Goal: Transaction & Acquisition: Purchase product/service

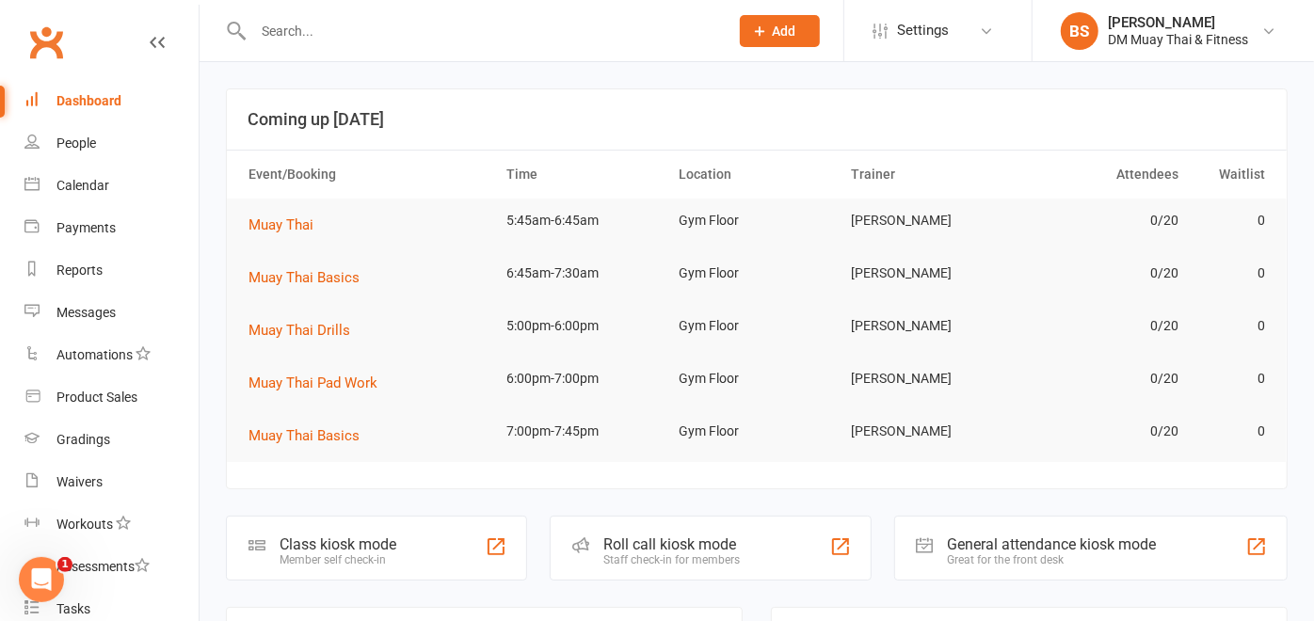
click at [698, 553] on div "Staff check-in for members" at bounding box center [671, 559] width 136 height 13
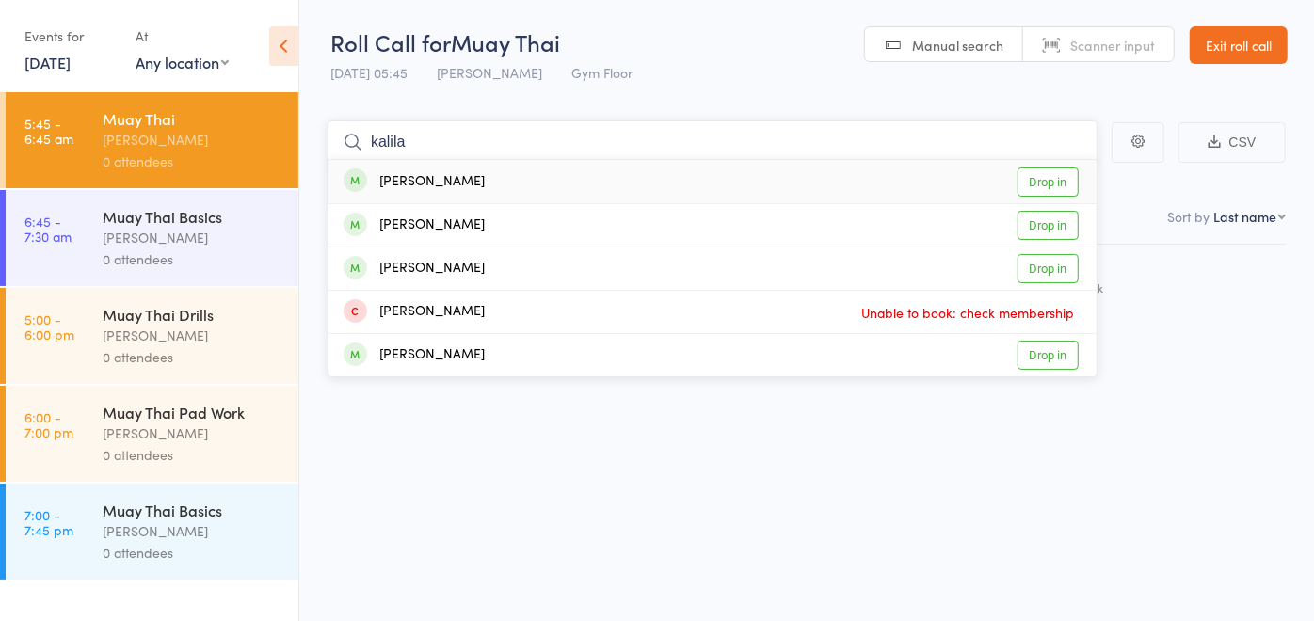
type input "kalila"
click at [1065, 183] on link "Drop in" at bounding box center [1047, 182] width 61 height 29
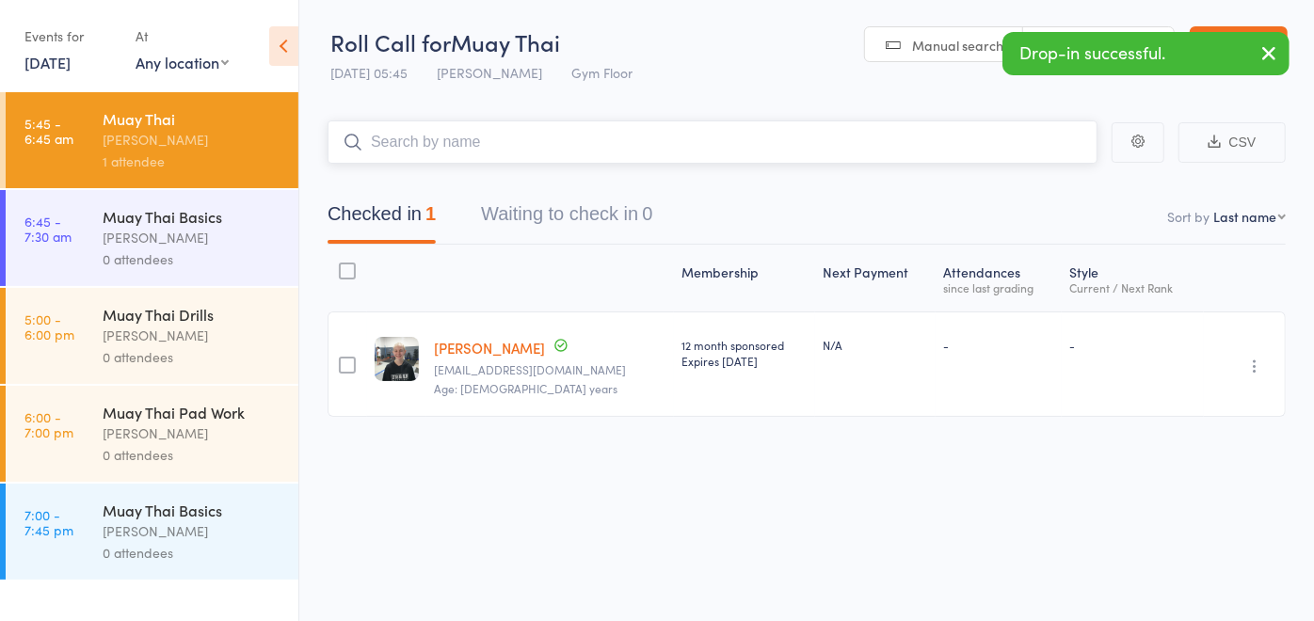
click at [488, 152] on input "search" at bounding box center [713, 141] width 770 height 43
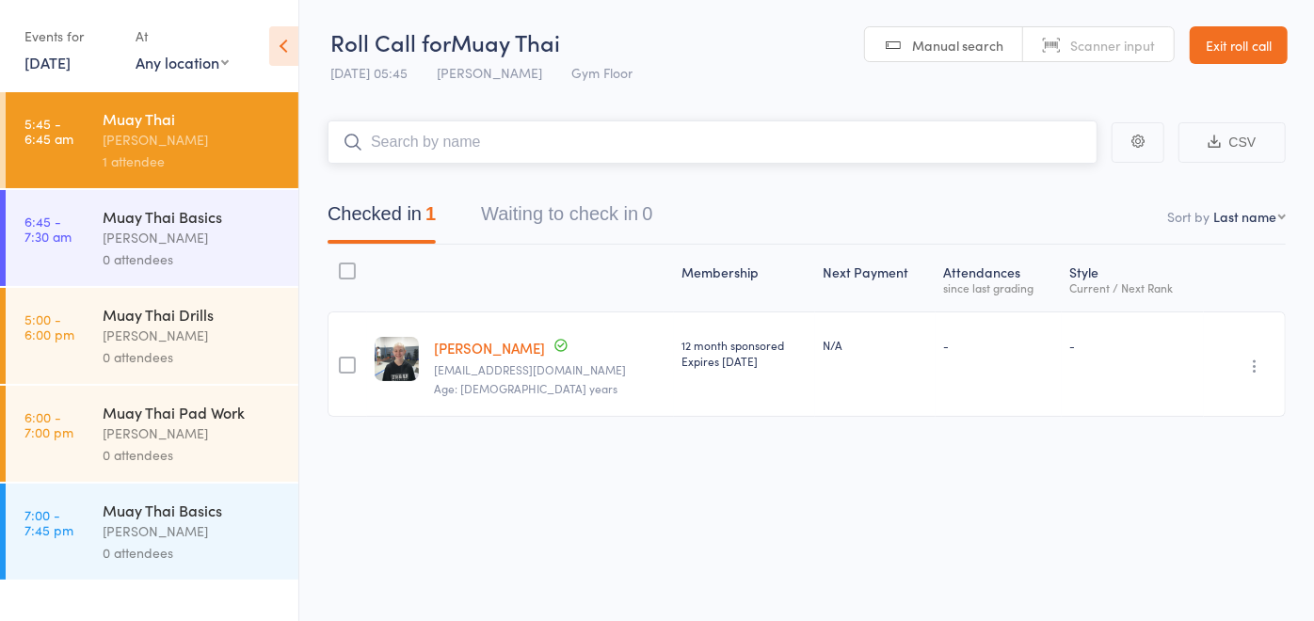
click at [488, 152] on input "search" at bounding box center [713, 141] width 770 height 43
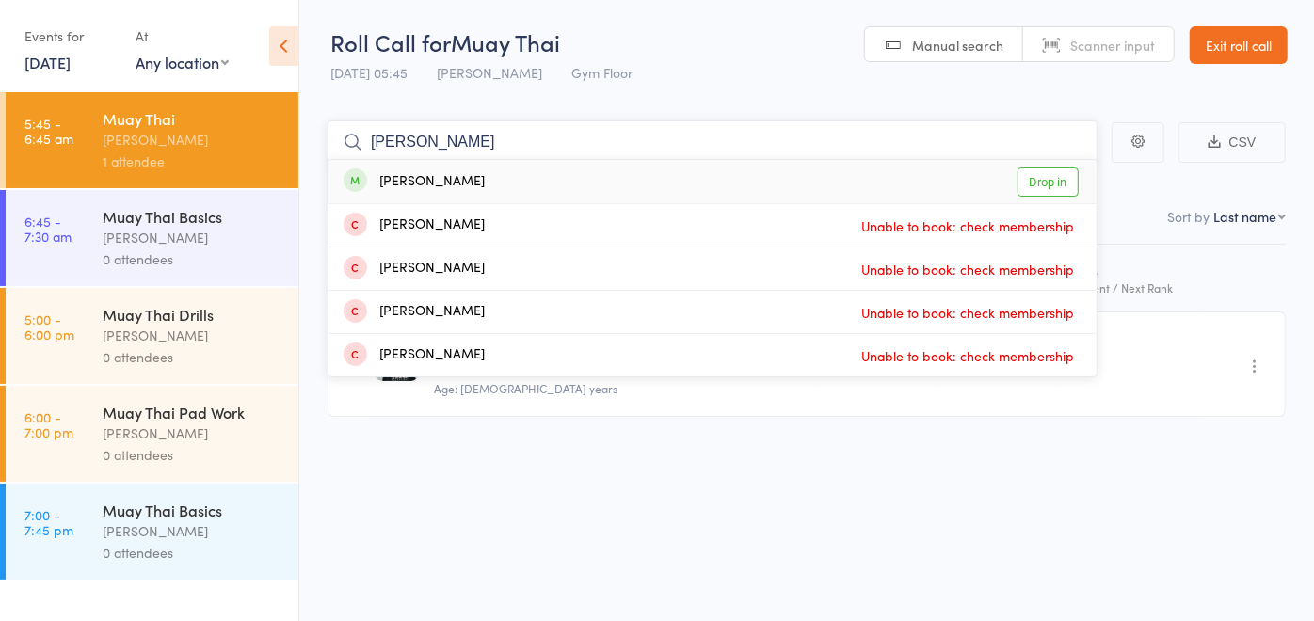
type input "stephen"
click at [1054, 183] on link "Drop in" at bounding box center [1047, 182] width 61 height 29
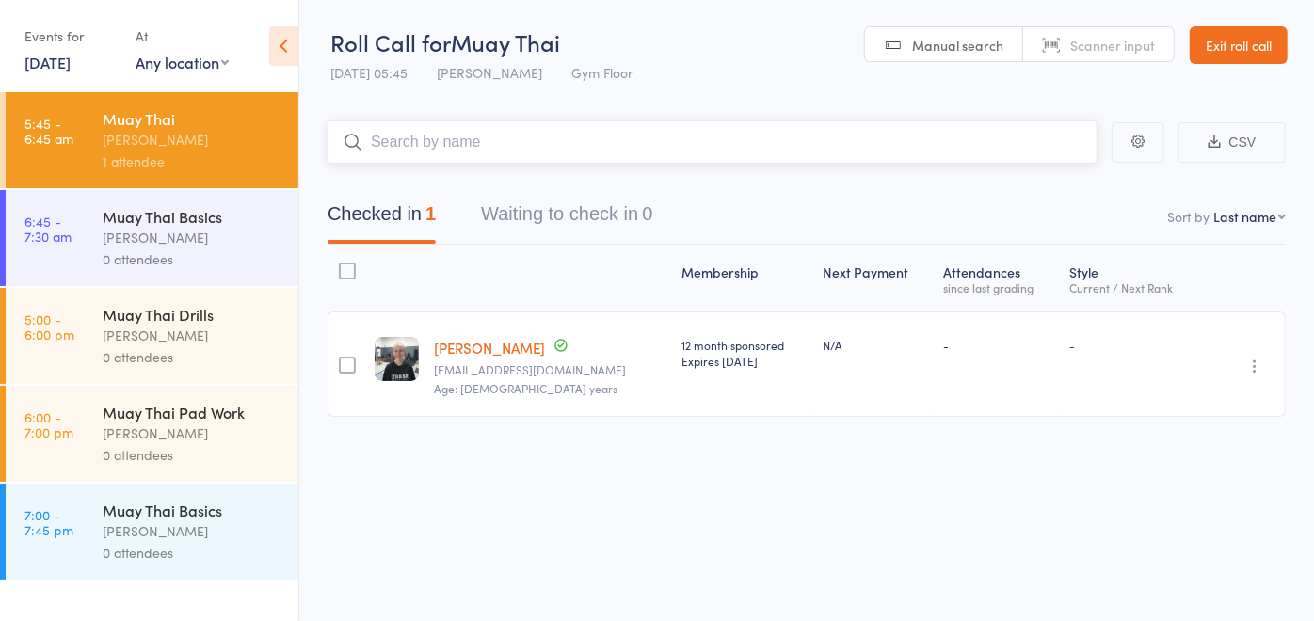
click at [875, 151] on input "search" at bounding box center [713, 141] width 770 height 43
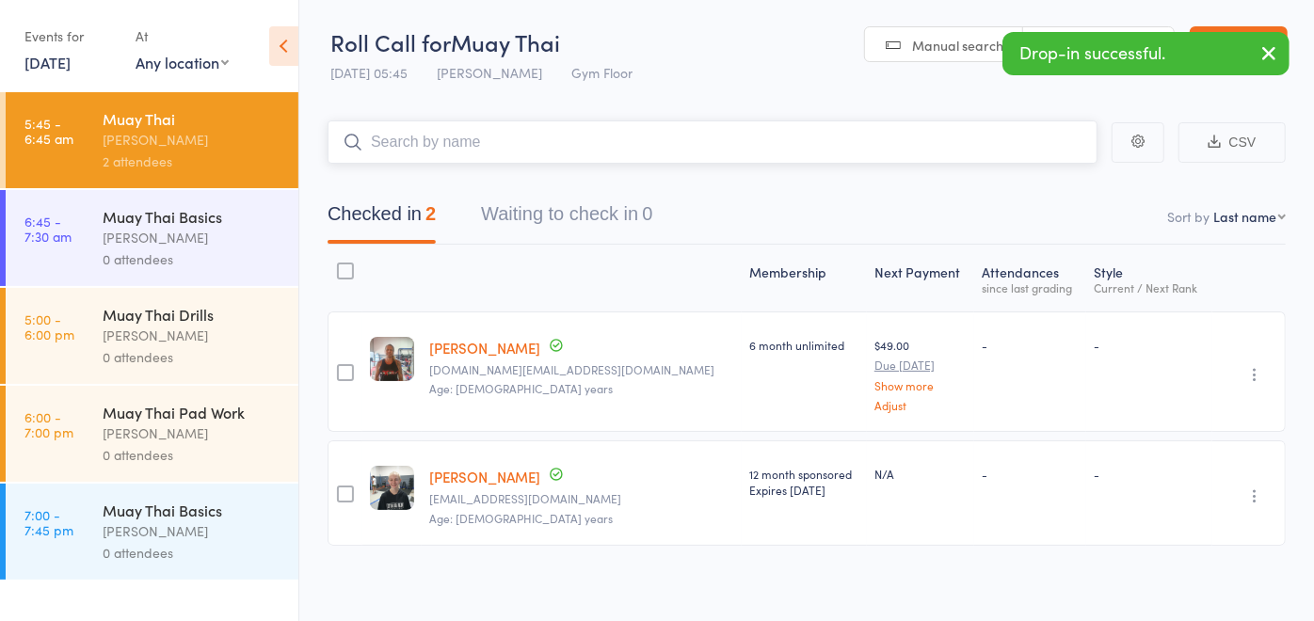
click at [782, 136] on input "search" at bounding box center [713, 141] width 770 height 43
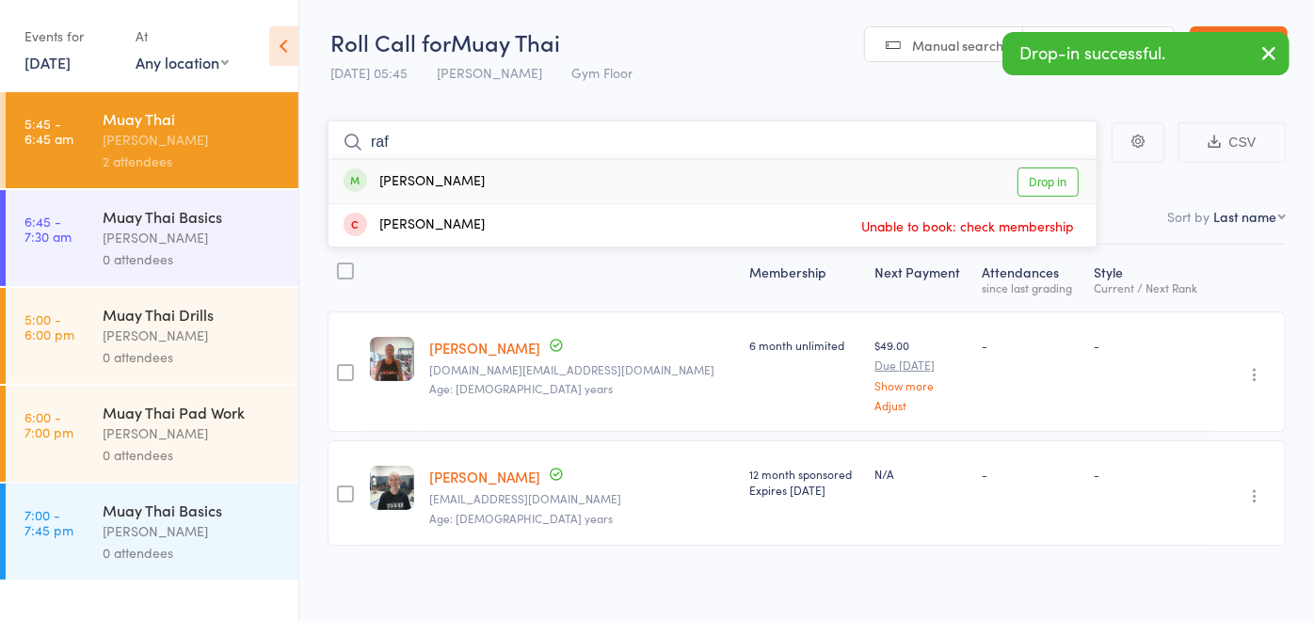
type input "raf"
click at [1054, 180] on link "Drop in" at bounding box center [1047, 182] width 61 height 29
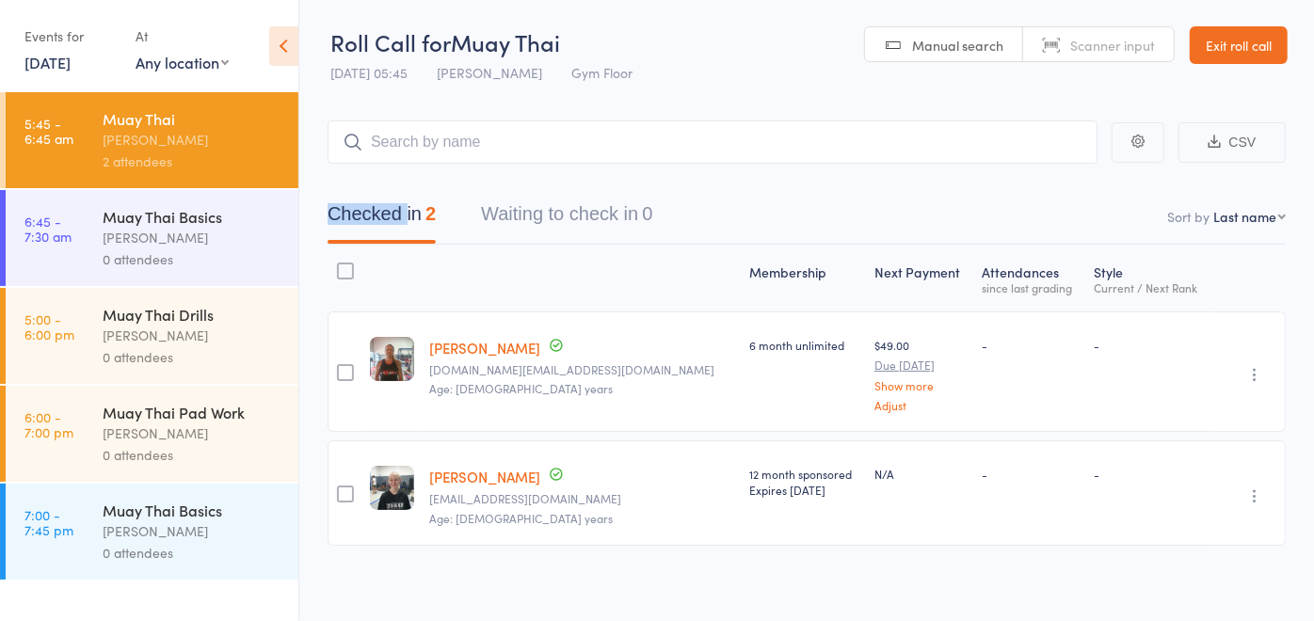
click at [1054, 180] on div "Checked in 2 Waiting to check in 0" at bounding box center [807, 204] width 958 height 81
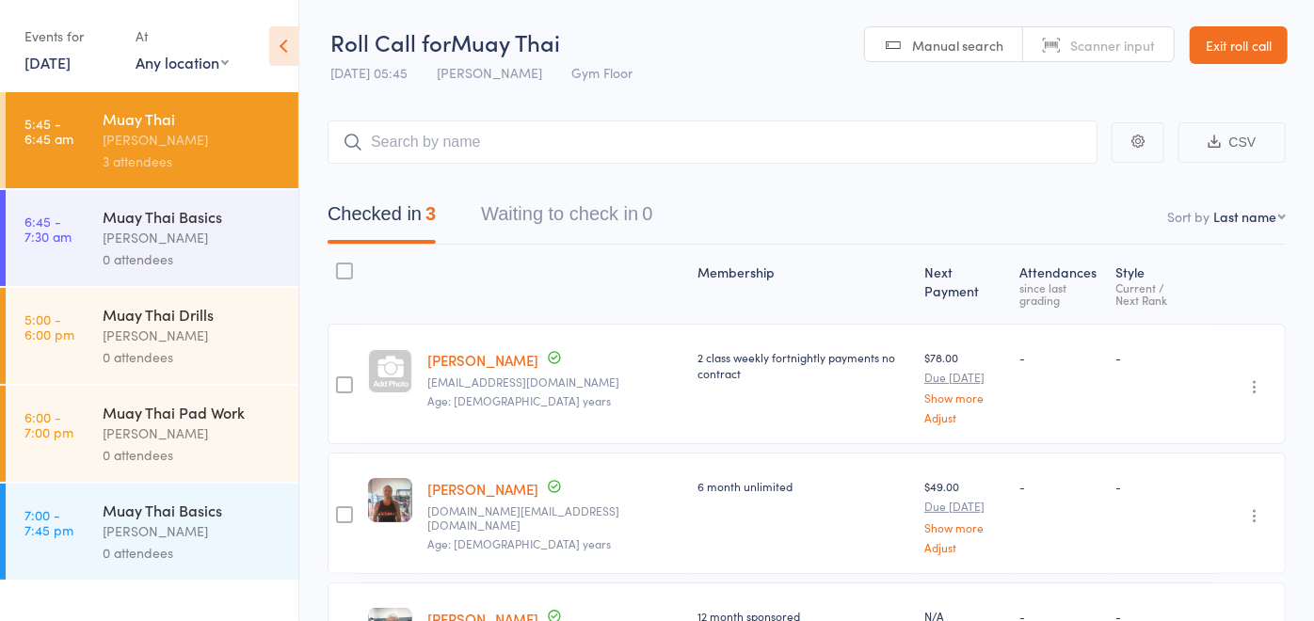
click at [689, 0] on header "Roll Call for Muay Thai 11 Sep 05:45 David McIntosh Gym Floor Manual search Sca…" at bounding box center [806, 46] width 1015 height 92
click at [676, 40] on header "Roll Call for Muay Thai 11 Sep 05:45 David McIntosh Gym Floor Manual search Sca…" at bounding box center [806, 46] width 1015 height 92
click at [1234, 45] on link "Exit roll call" at bounding box center [1239, 45] width 98 height 38
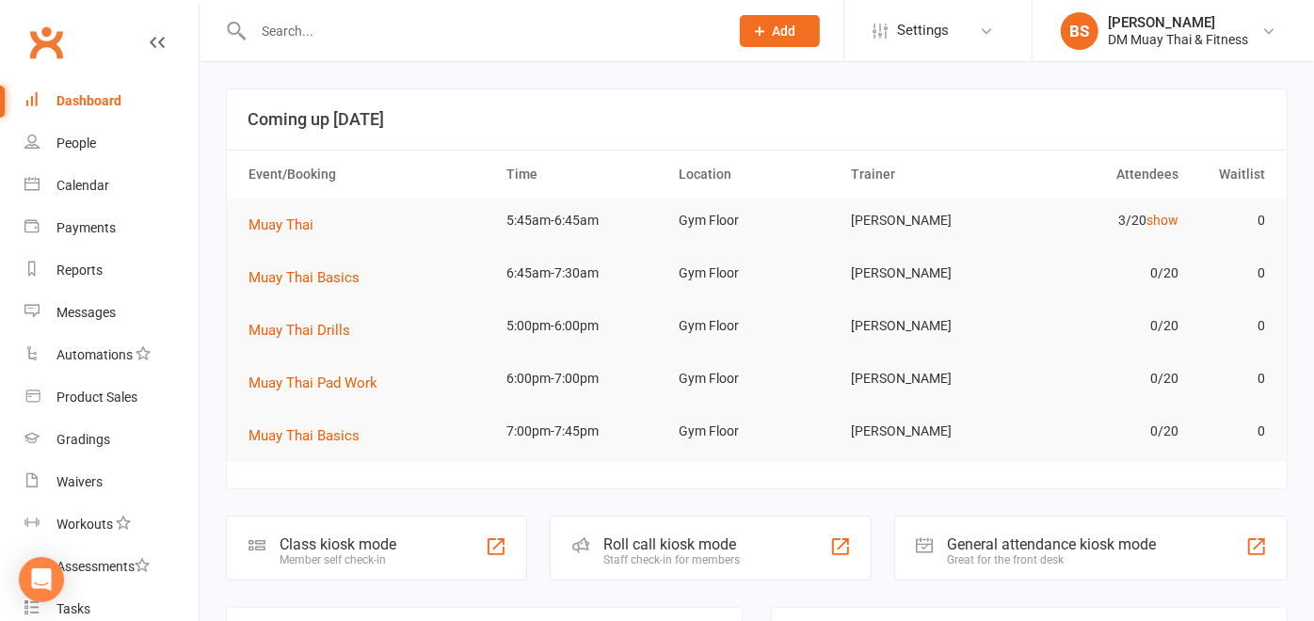
click at [107, 400] on div "Product Sales" at bounding box center [96, 397] width 81 height 15
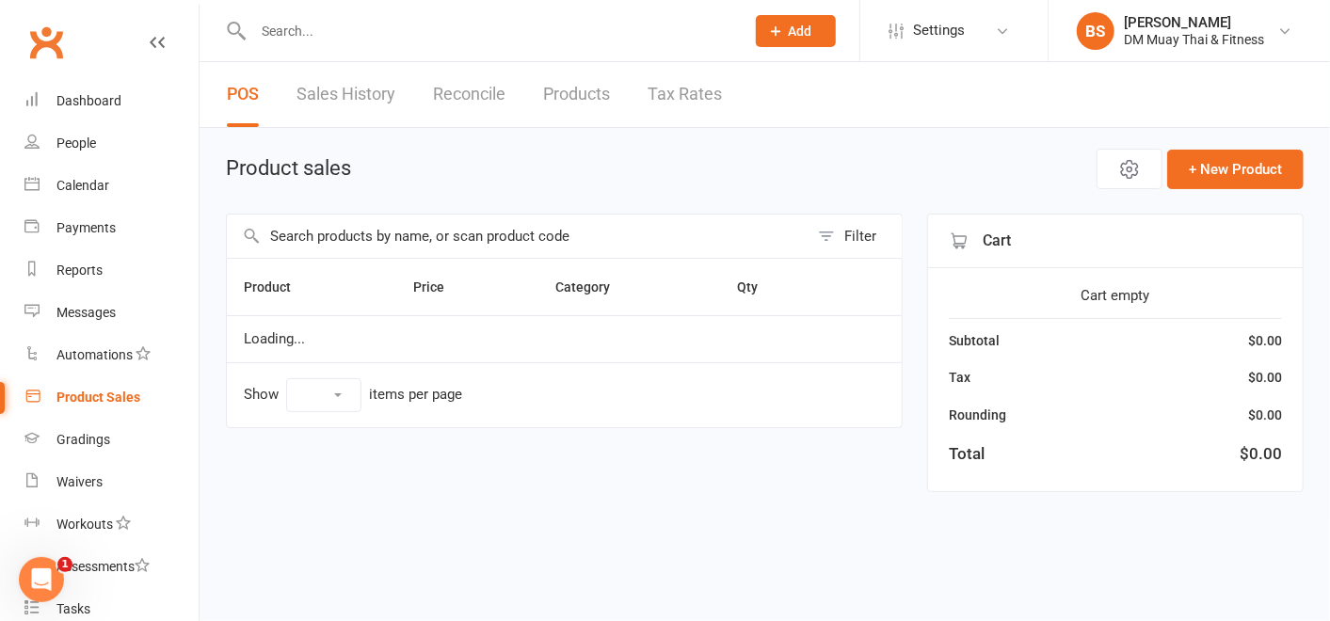
select select "100"
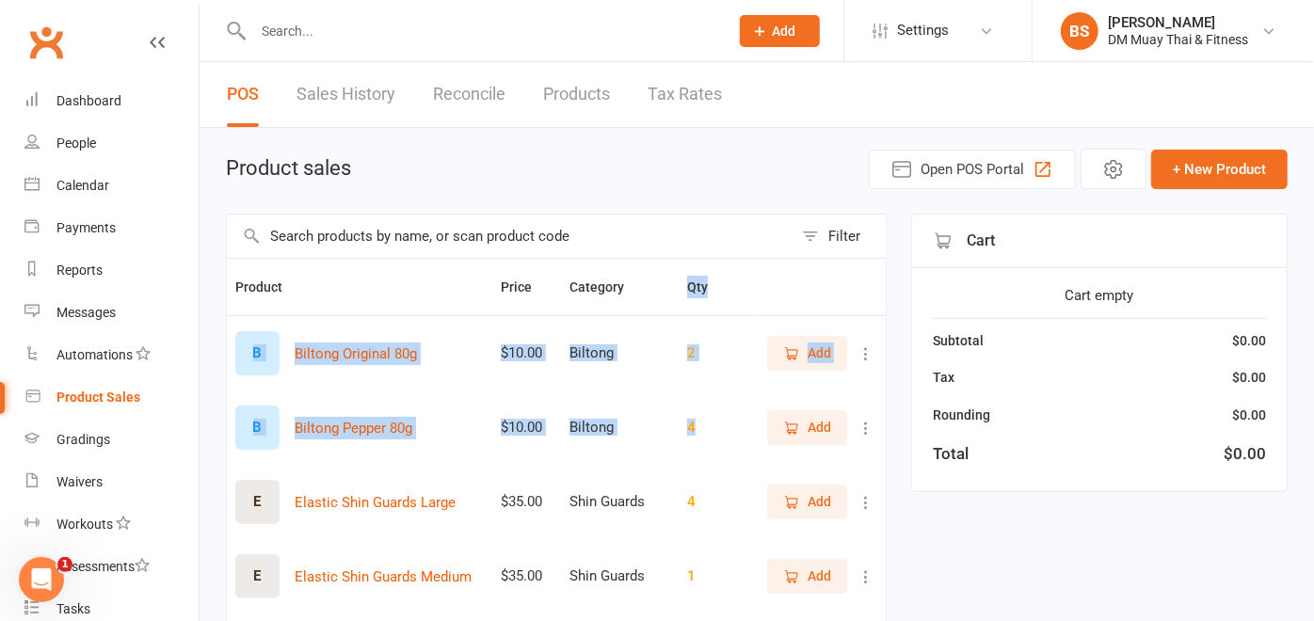
drag, startPoint x: 671, startPoint y: 395, endPoint x: 640, endPoint y: 242, distance: 156.5
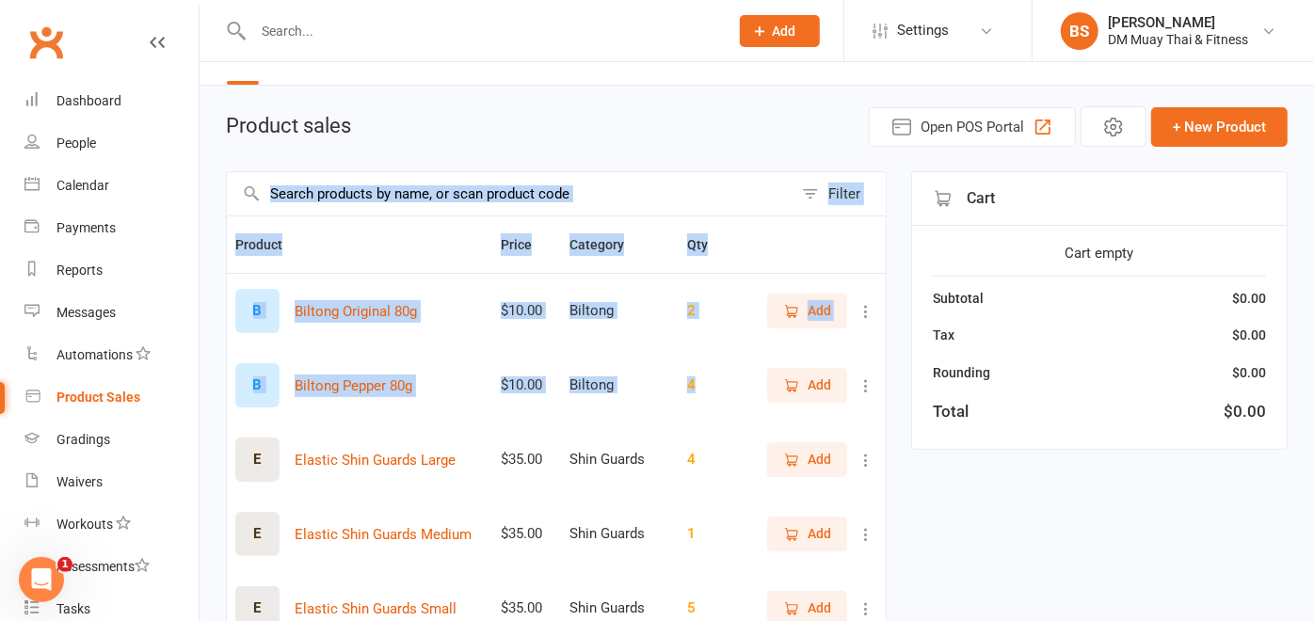
scroll to position [43, 0]
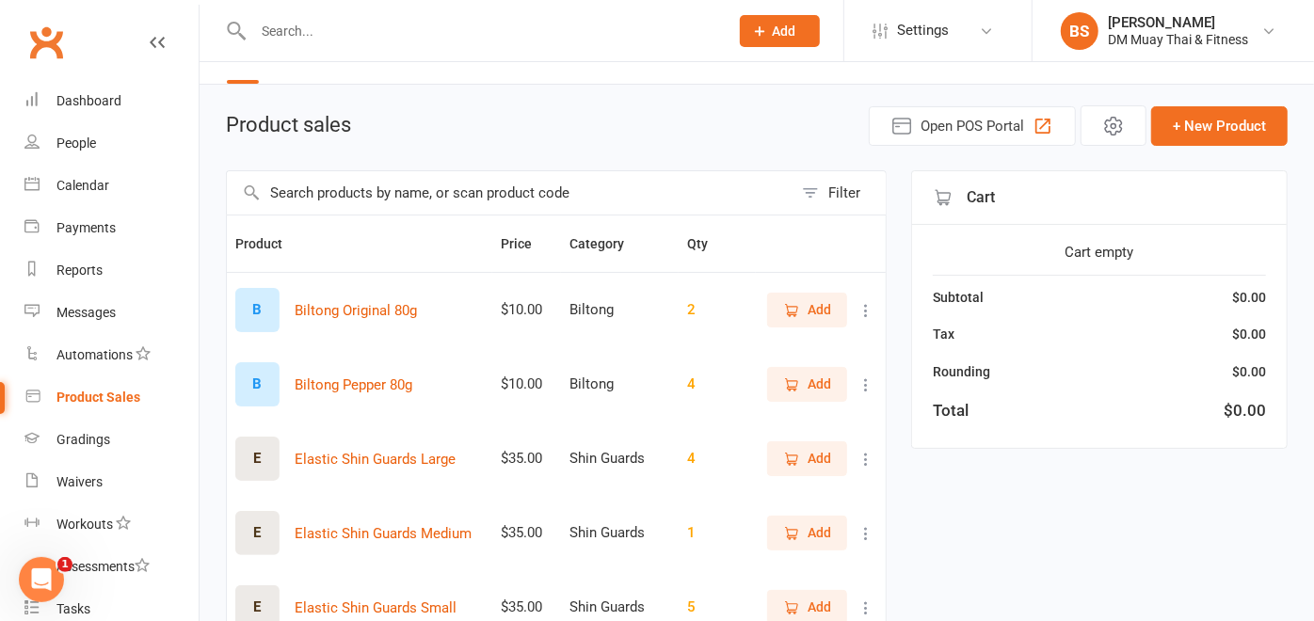
click at [628, 142] on div "Product sales Open POS Portal + New Product" at bounding box center [757, 125] width 1062 height 40
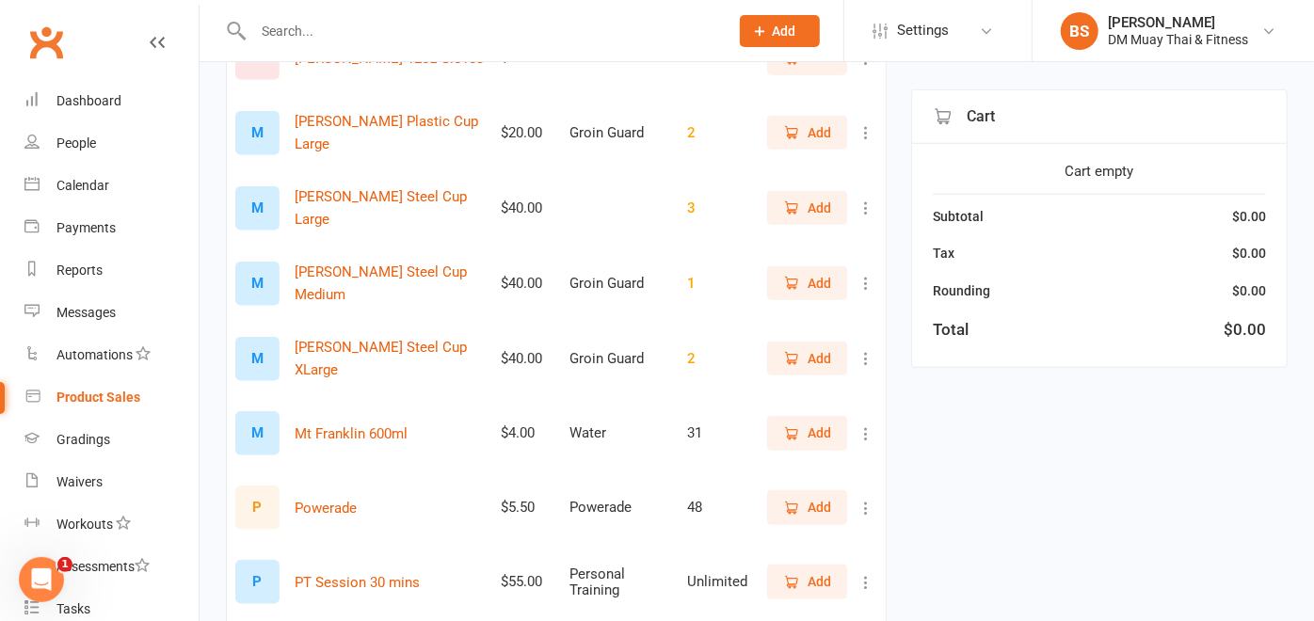
scroll to position [1048, 0]
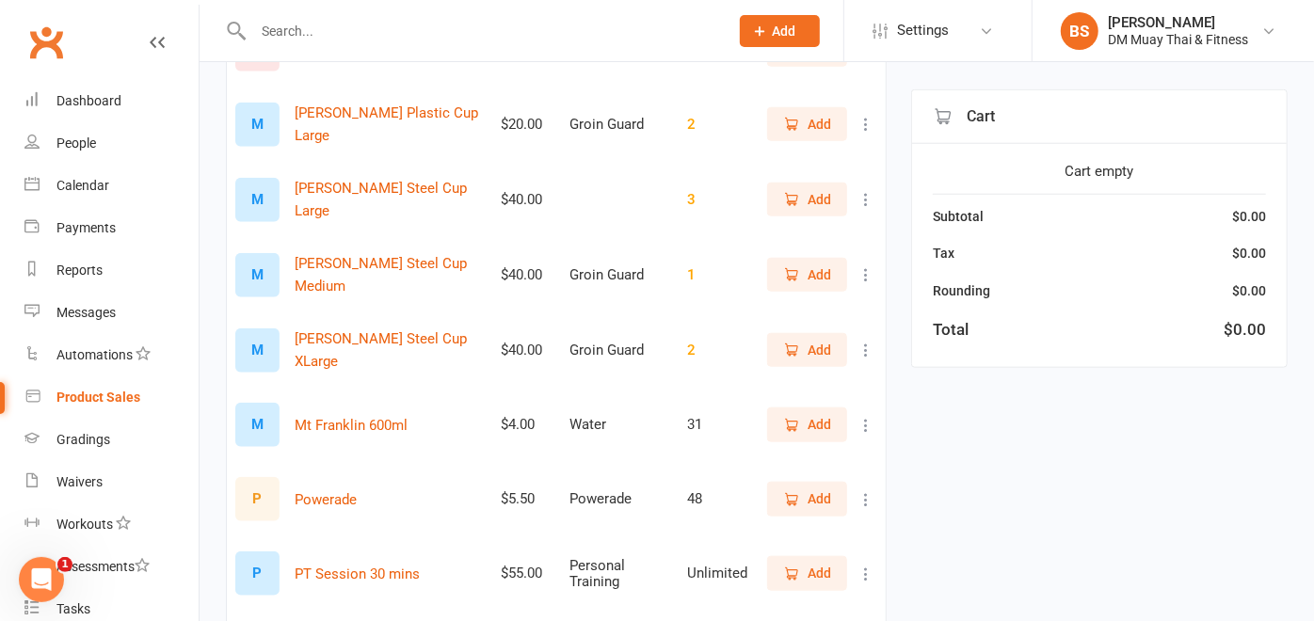
click at [808, 507] on span "Add" at bounding box center [820, 498] width 24 height 21
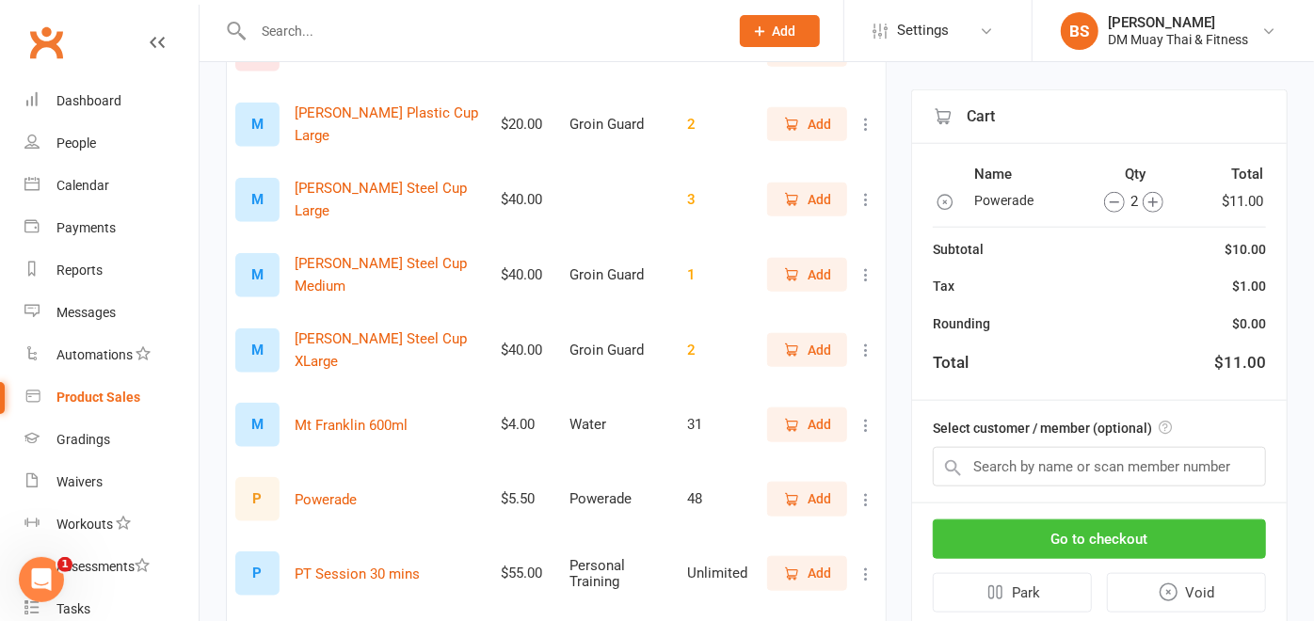
click at [1065, 534] on button "Go to checkout" at bounding box center [1099, 540] width 333 height 40
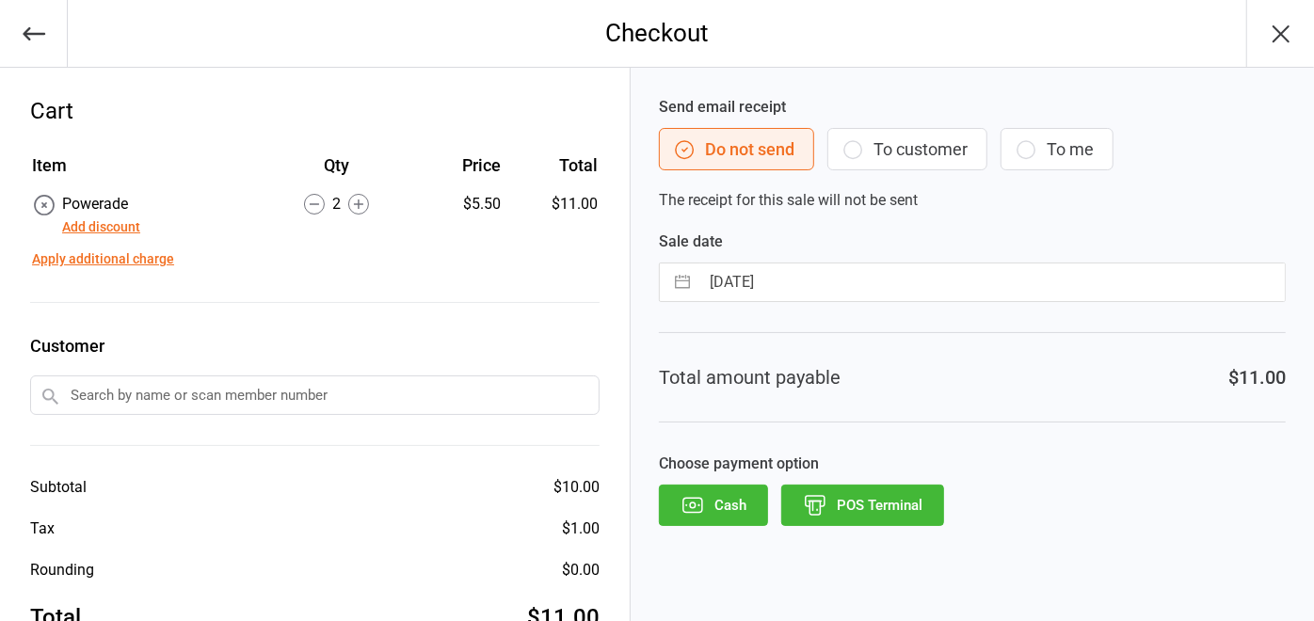
click at [891, 503] on button "POS Terminal" at bounding box center [862, 505] width 163 height 41
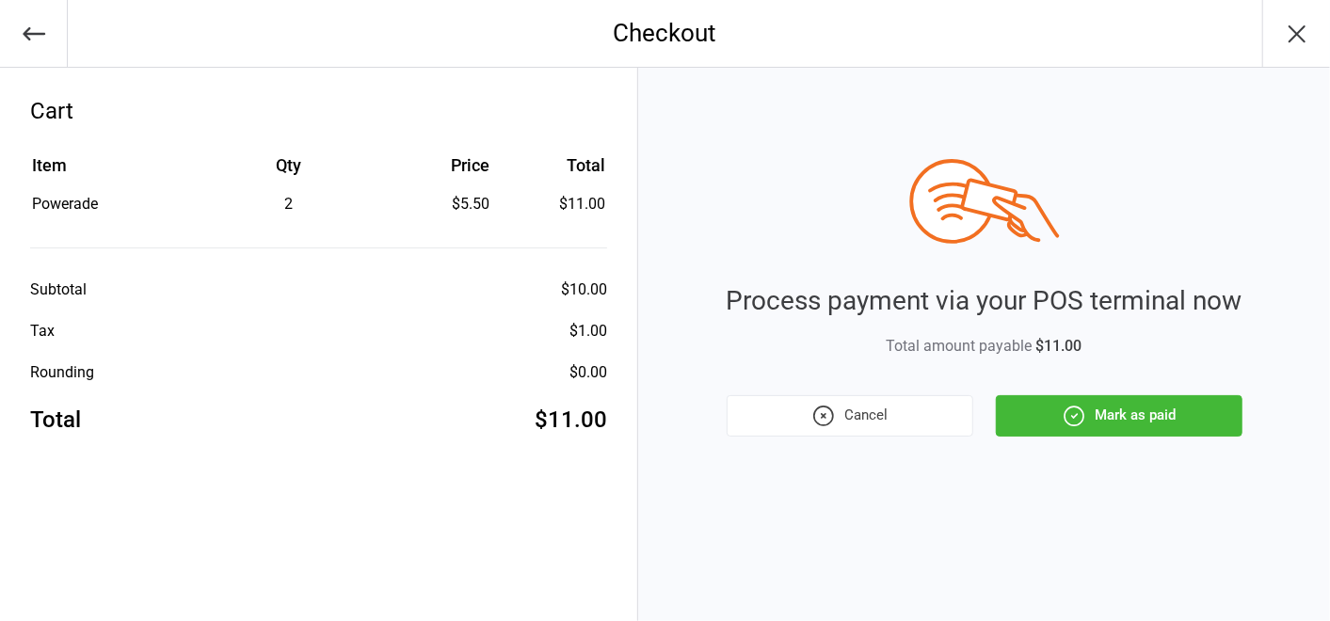
click at [1099, 419] on button "Mark as paid" at bounding box center [1119, 415] width 247 height 41
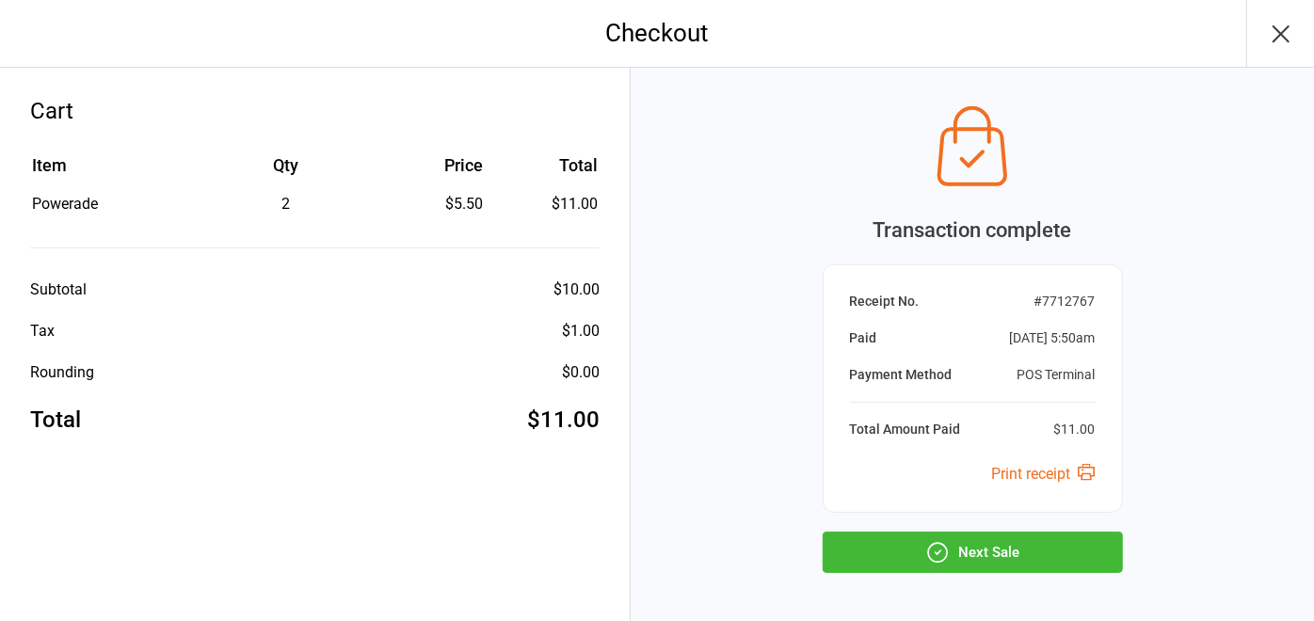
click at [914, 548] on button "Next Sale" at bounding box center [973, 552] width 300 height 41
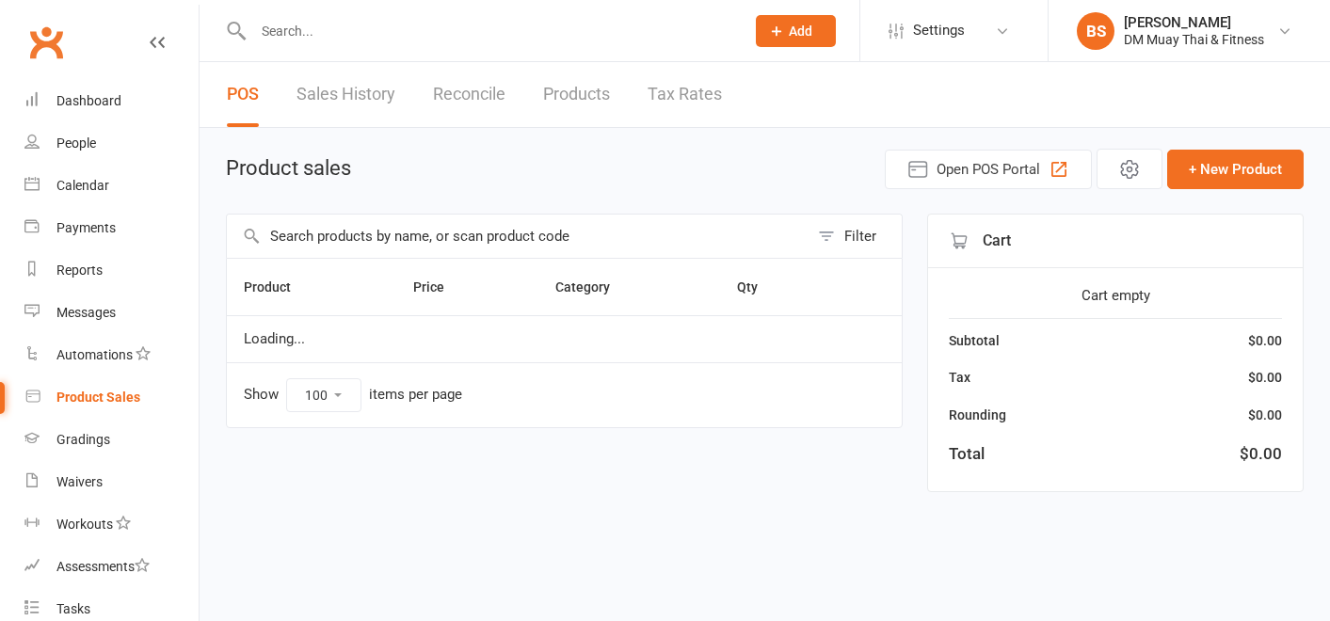
select select "100"
click at [88, 96] on div "Dashboard" at bounding box center [88, 100] width 65 height 15
